Goal: Information Seeking & Learning: Learn about a topic

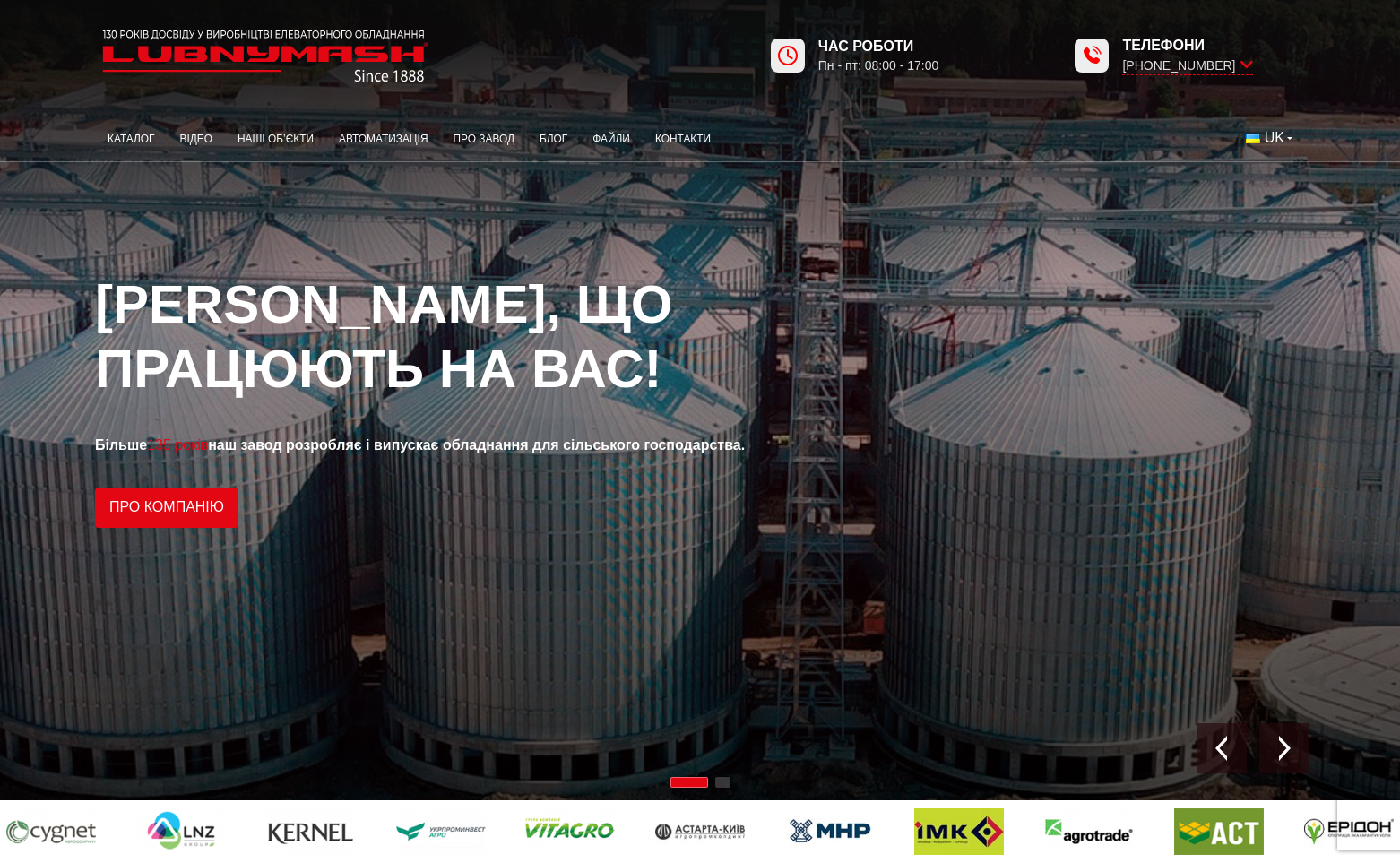
drag, startPoint x: 775, startPoint y: 252, endPoint x: 793, endPoint y: 246, distance: 19.0
drag, startPoint x: 793, startPoint y: 246, endPoint x: 147, endPoint y: 140, distance: 654.6
click at [147, 140] on link "Каталог" at bounding box center [131, 140] width 72 height 35
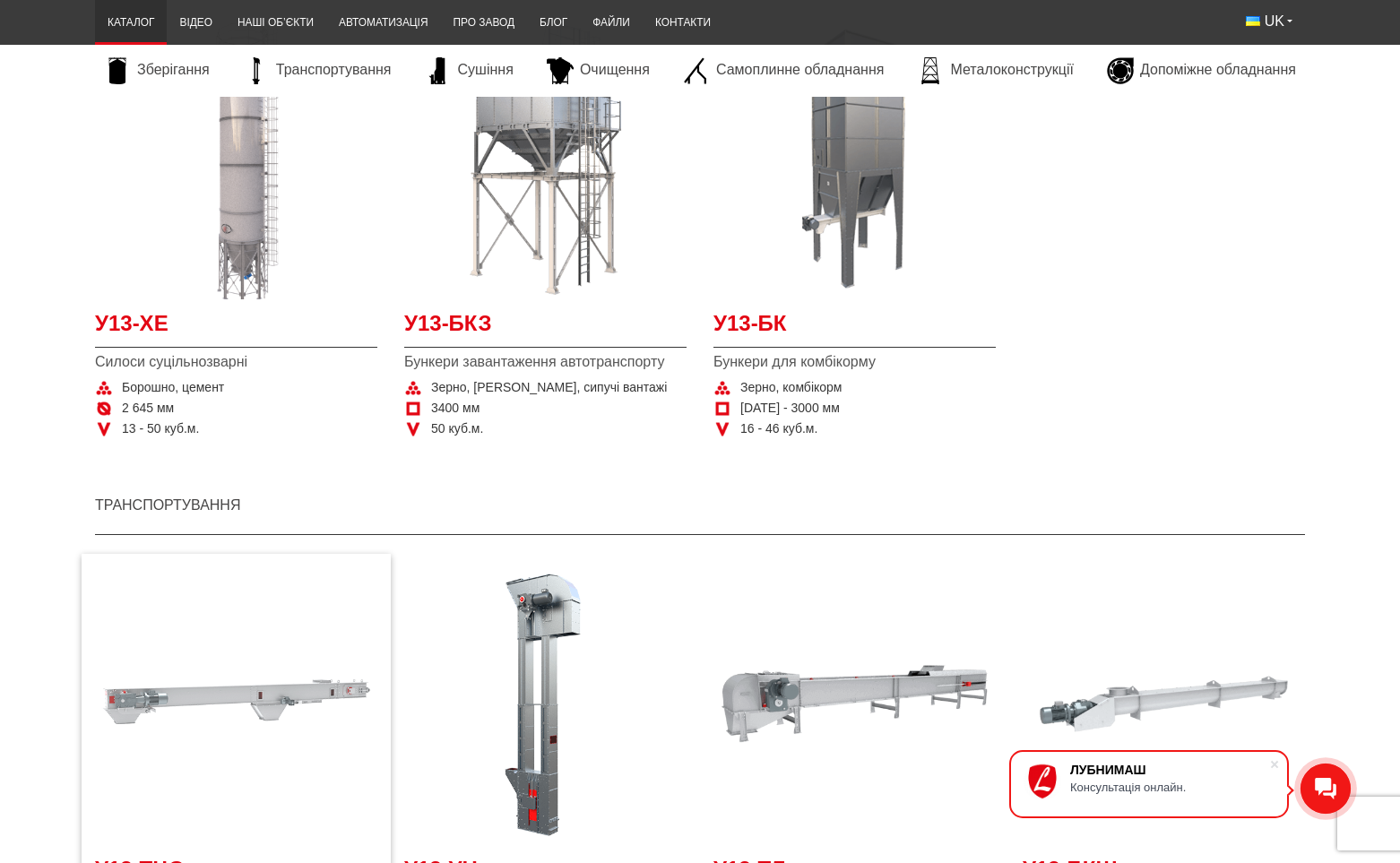
scroll to position [1255, 0]
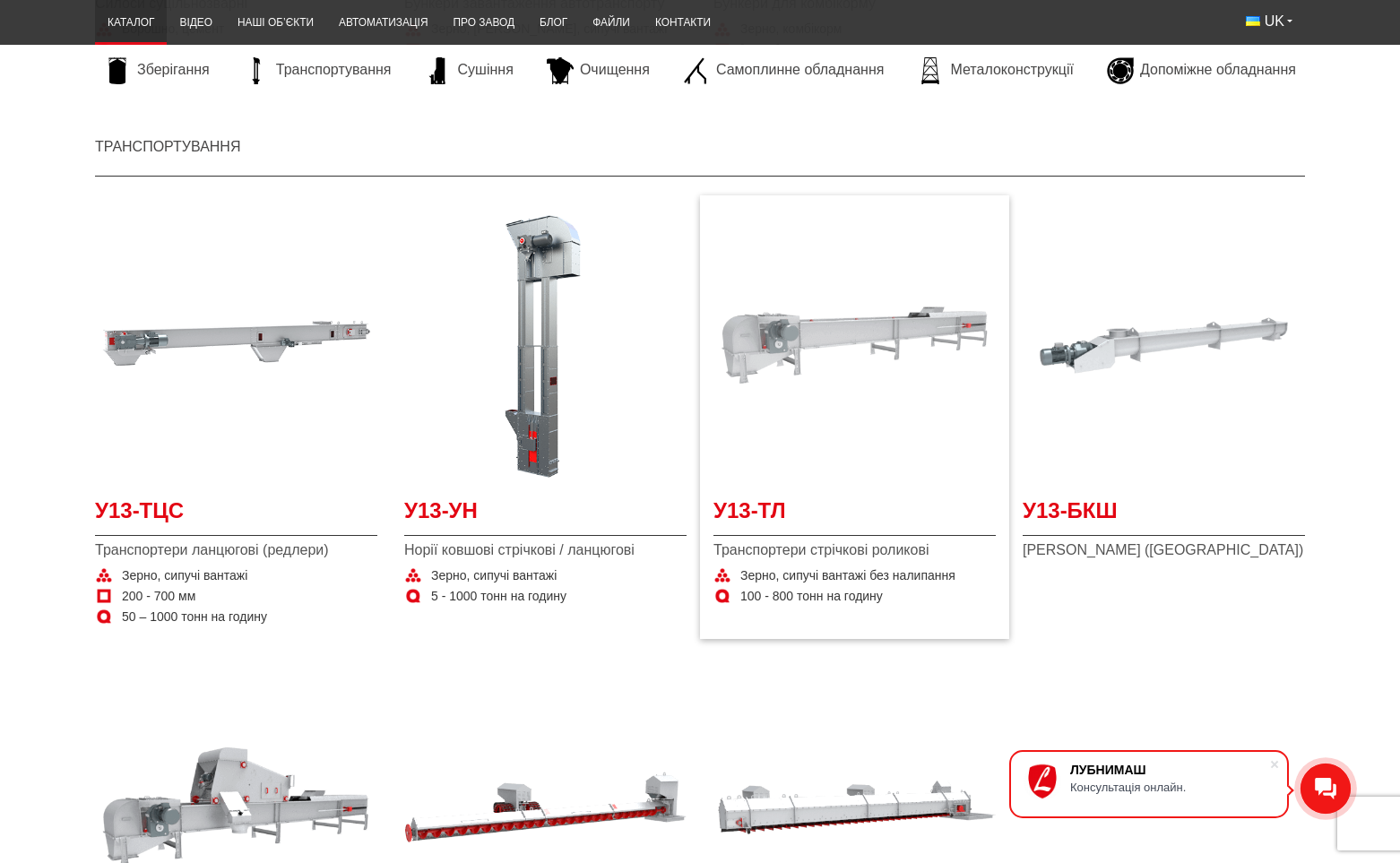
click at [824, 403] on img "Детальніше У13-ТЛ" at bounding box center [854, 346] width 282 height 282
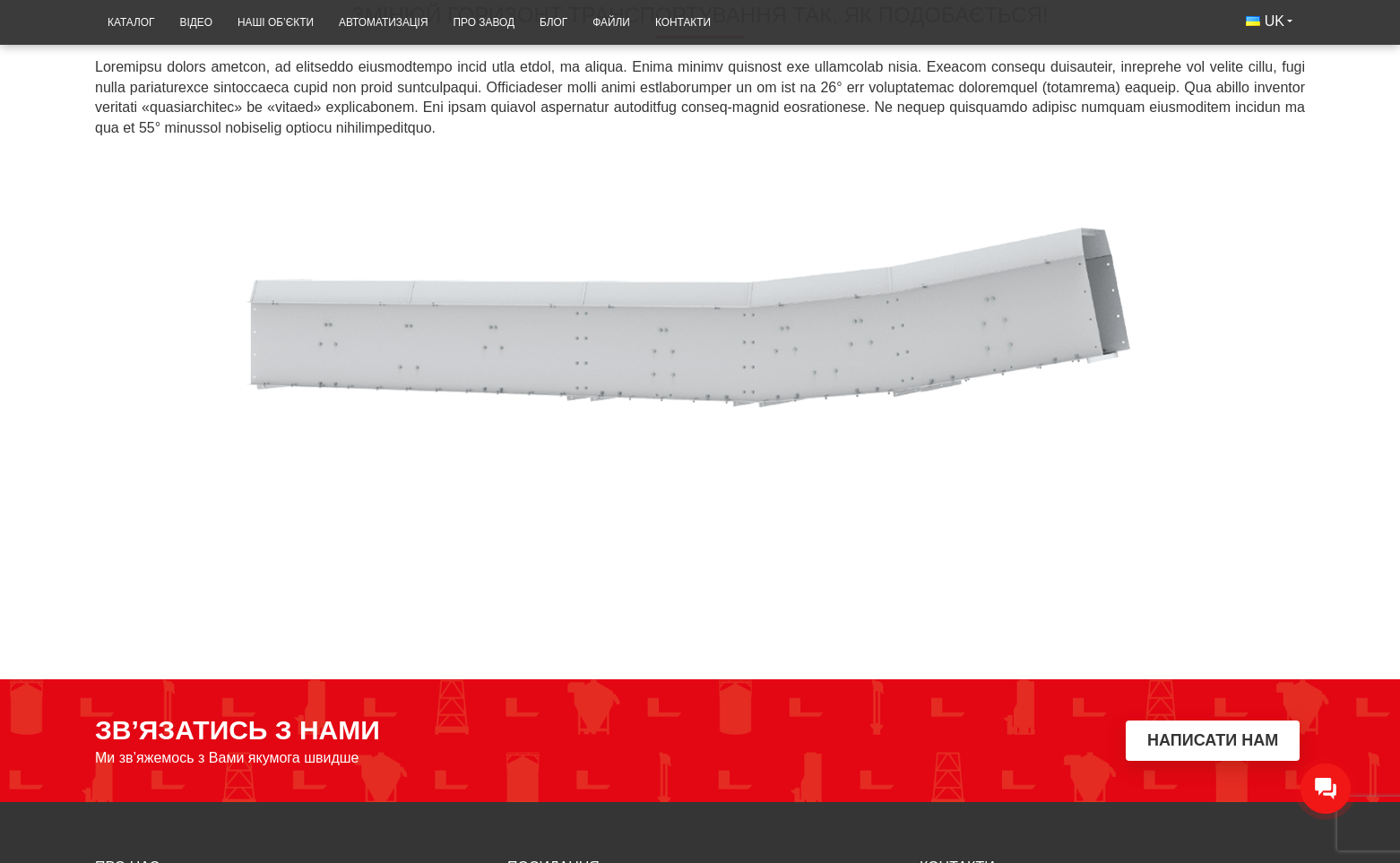
scroll to position [1665, 0]
